Goal: Task Accomplishment & Management: Complete application form

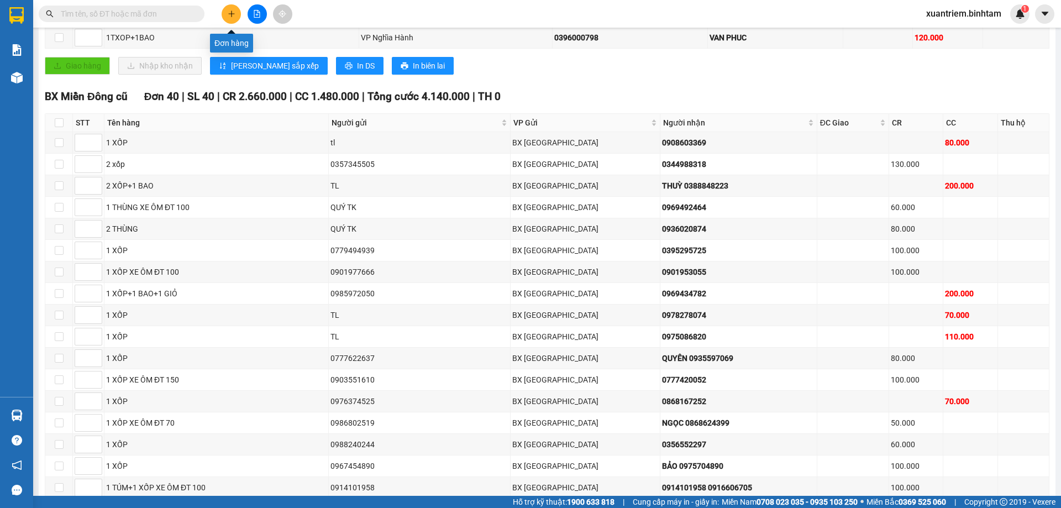
click at [229, 8] on button at bounding box center [231, 13] width 19 height 19
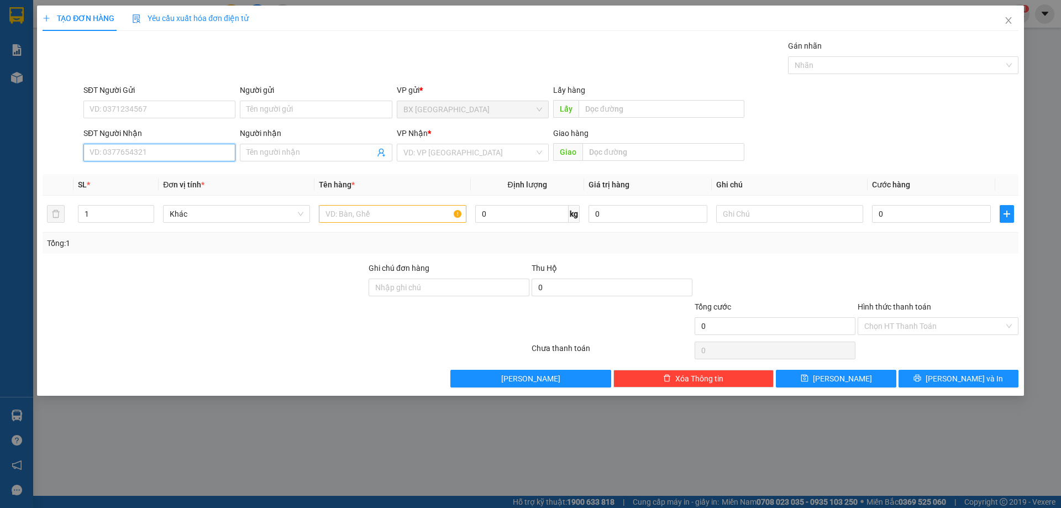
click at [190, 155] on input "SĐT Người Nhận" at bounding box center [159, 153] width 152 height 18
type input "0796730575"
click at [204, 154] on input "0796730575" at bounding box center [159, 153] width 152 height 18
click at [176, 176] on div "0796730575" at bounding box center [159, 175] width 139 height 12
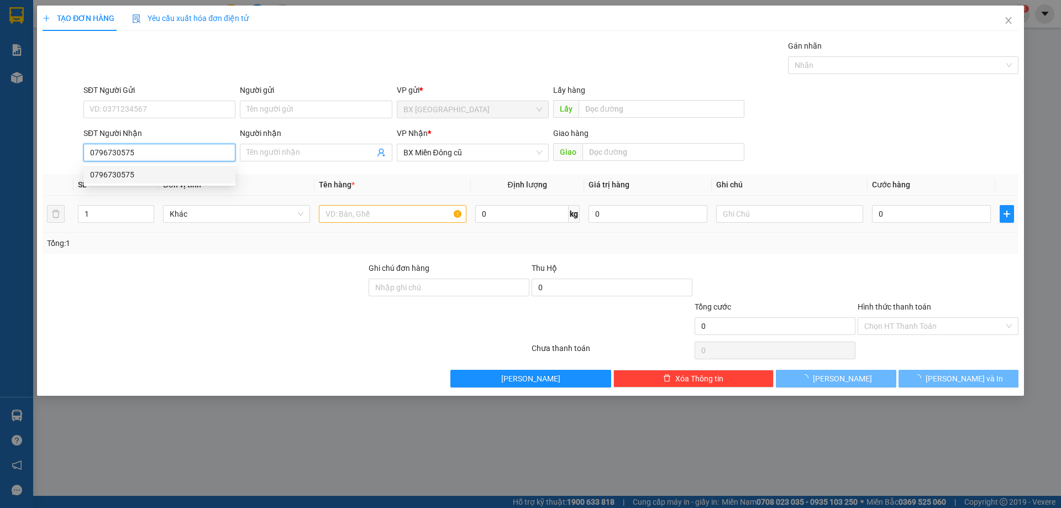
type input "220.000"
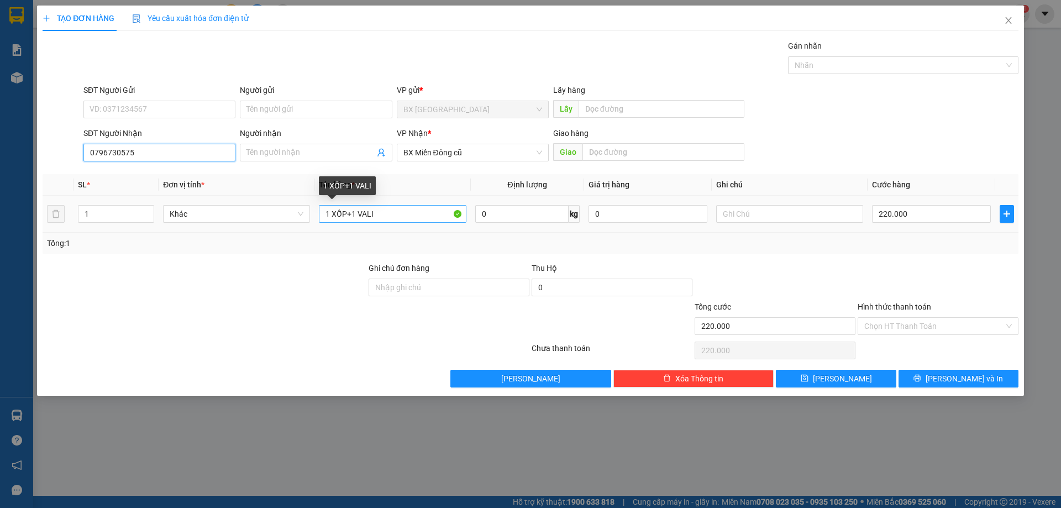
type input "0796730575"
drag, startPoint x: 395, startPoint y: 222, endPoint x: 349, endPoint y: 217, distance: 46.7
click at [349, 217] on input "1 XỐP+1 VALI" at bounding box center [392, 214] width 147 height 18
type input "1 XỐP"
click at [930, 223] on div "220.000" at bounding box center [931, 214] width 119 height 22
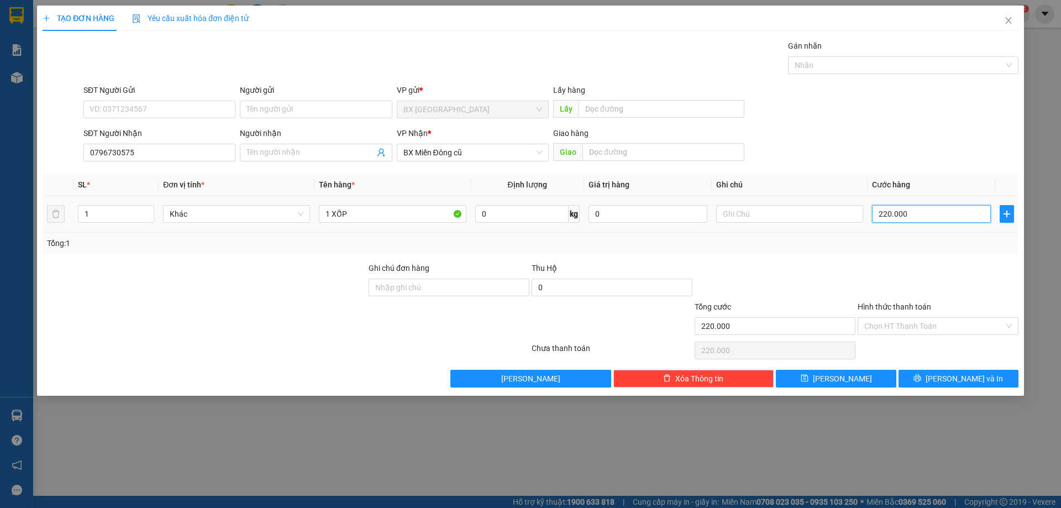
click at [929, 219] on input "220.000" at bounding box center [931, 214] width 119 height 18
type input "8"
type input "80"
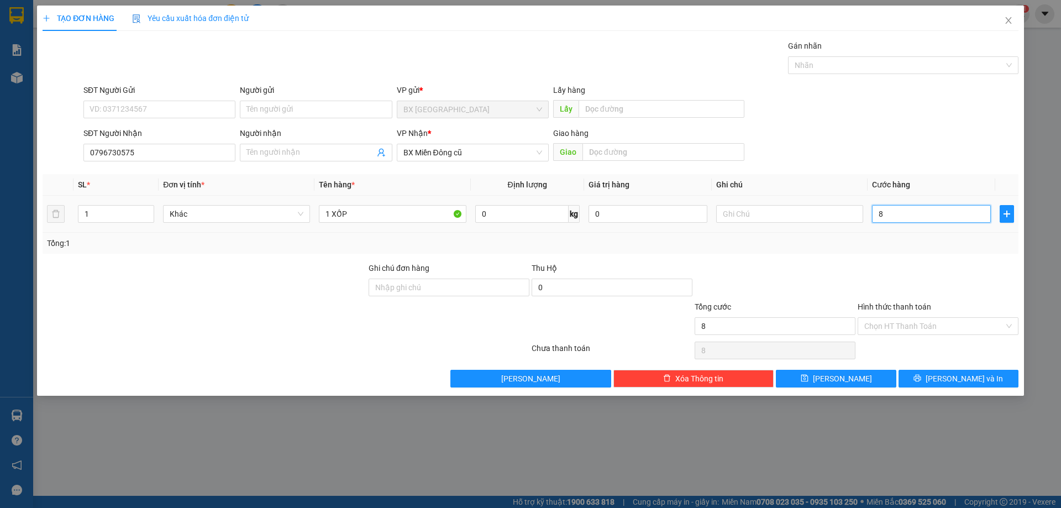
type input "80"
type input "800"
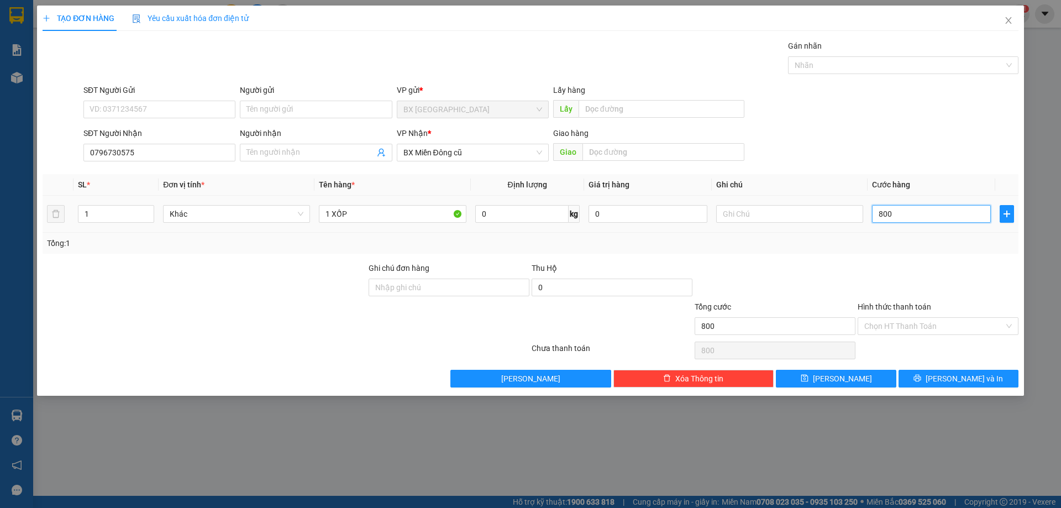
type input "8.000"
type input "80.000"
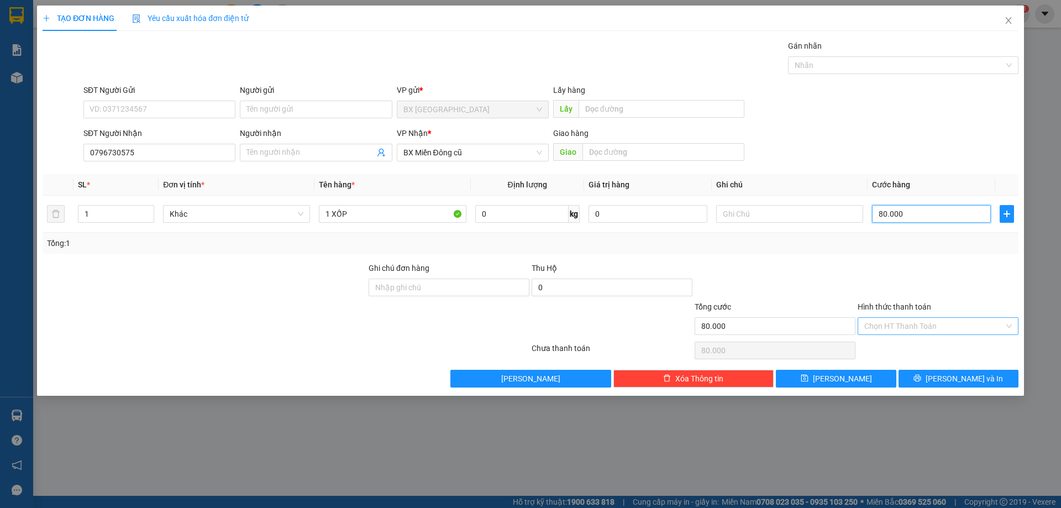
type input "80.000"
click at [950, 318] on input "Hình thức thanh toán" at bounding box center [934, 326] width 140 height 17
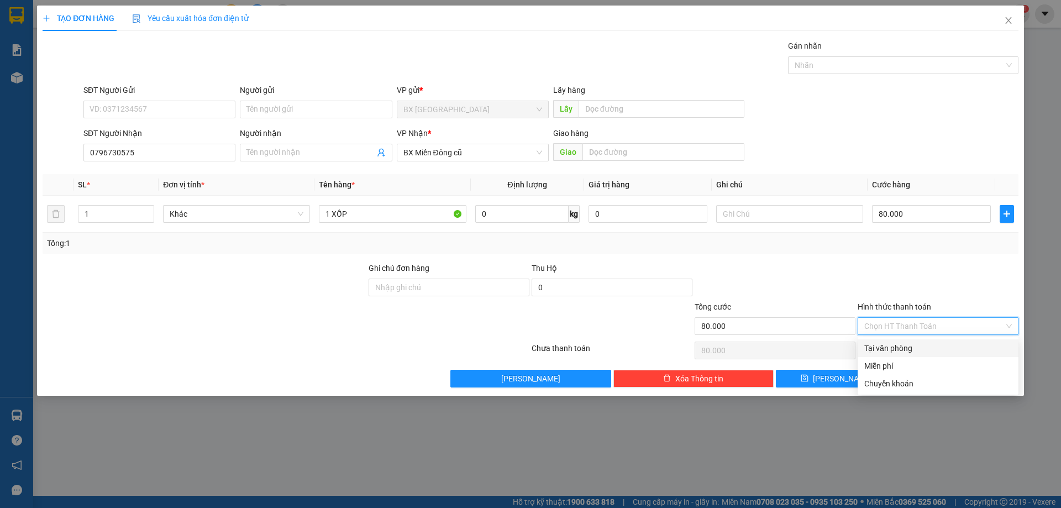
click at [917, 347] on div "Tại văn phòng" at bounding box center [938, 348] width 148 height 12
type input "0"
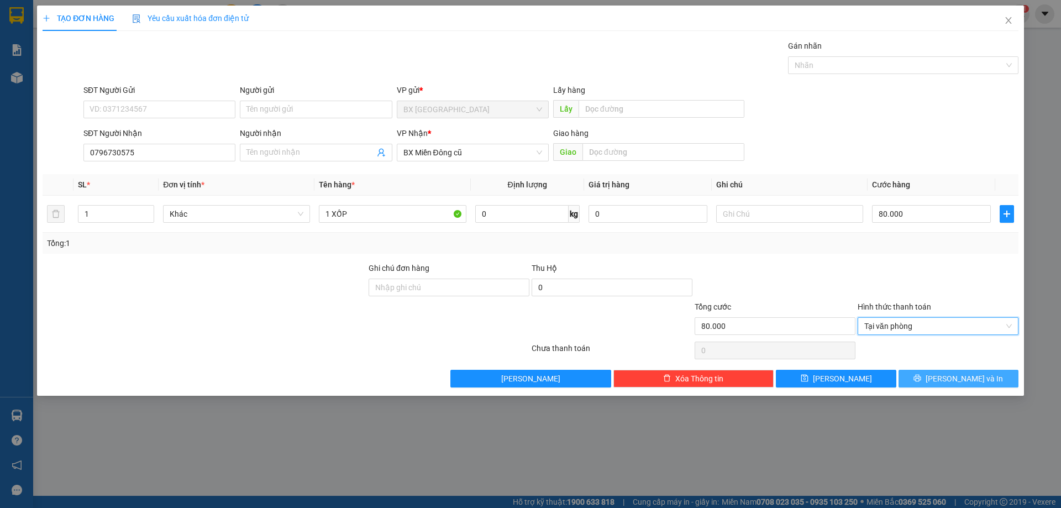
click at [921, 375] on icon "printer" at bounding box center [918, 378] width 8 height 8
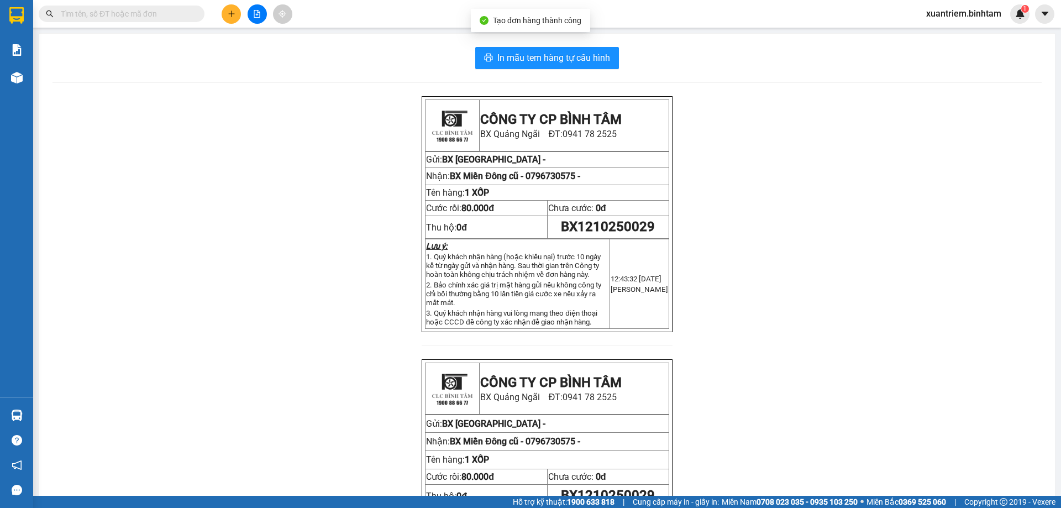
click at [573, 69] on div "In mẫu tem hàng tự cấu hình CÔNG TY CP BÌNH TÂM [GEOGRAPHIC_DATA]: 0941 78 2525…" at bounding box center [547, 327] width 1016 height 586
click at [568, 54] on span "In mẫu tem hàng tự cấu hình" at bounding box center [553, 58] width 113 height 14
